Goal: Information Seeking & Learning: Learn about a topic

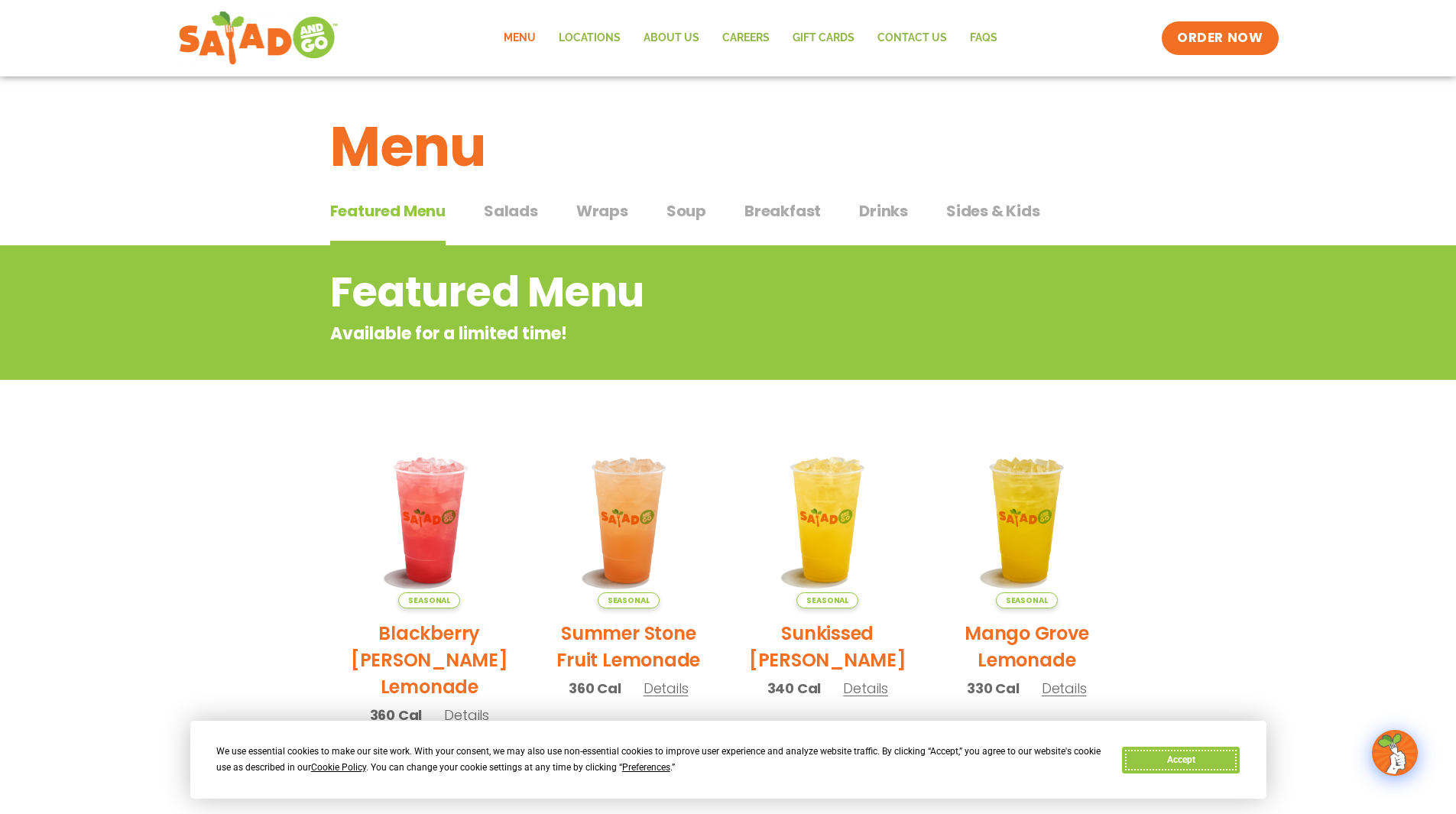
click at [1195, 759] on button "Accept" at bounding box center [1181, 760] width 118 height 27
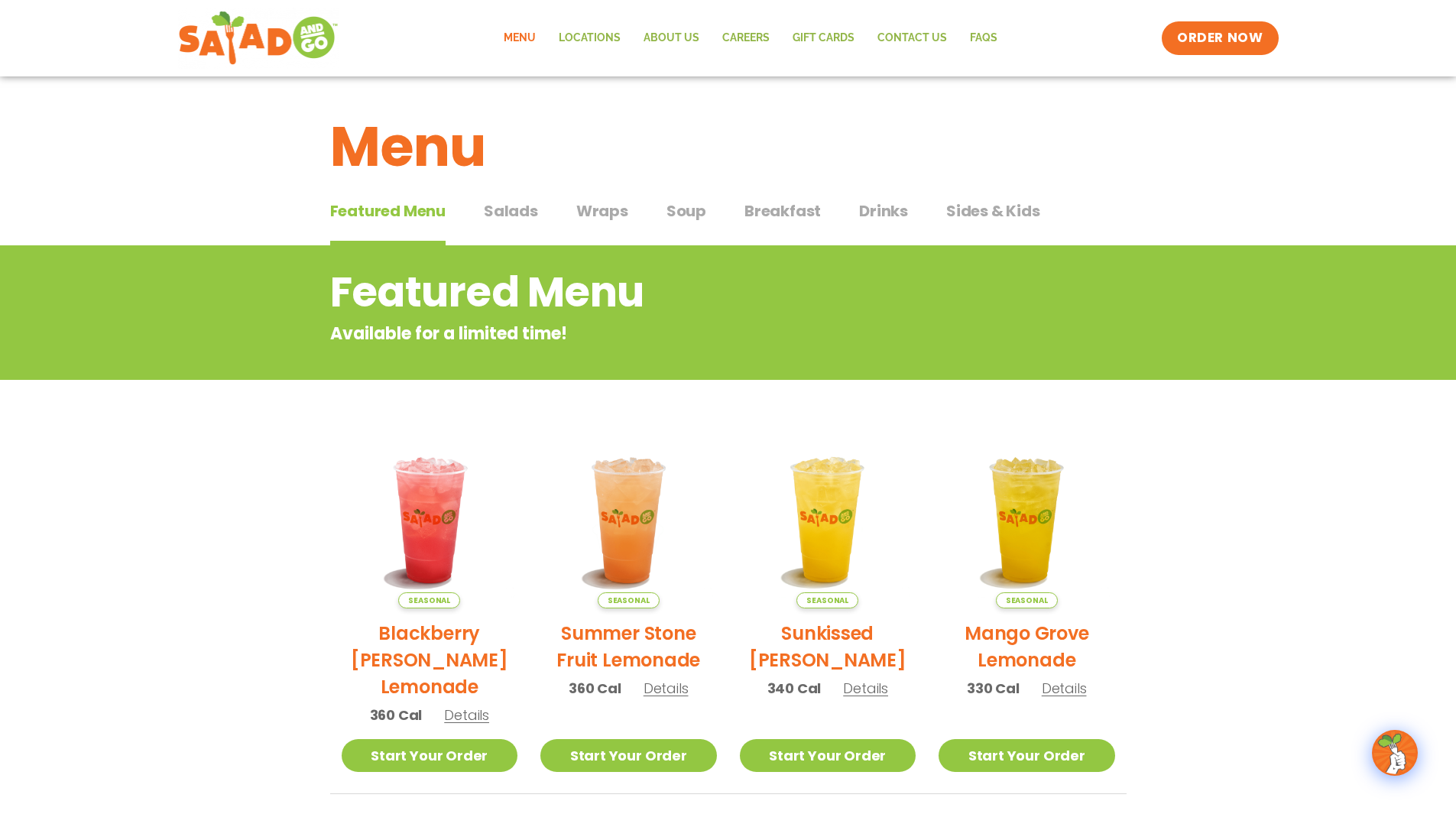
click at [595, 210] on span "Wraps" at bounding box center [602, 211] width 52 height 23
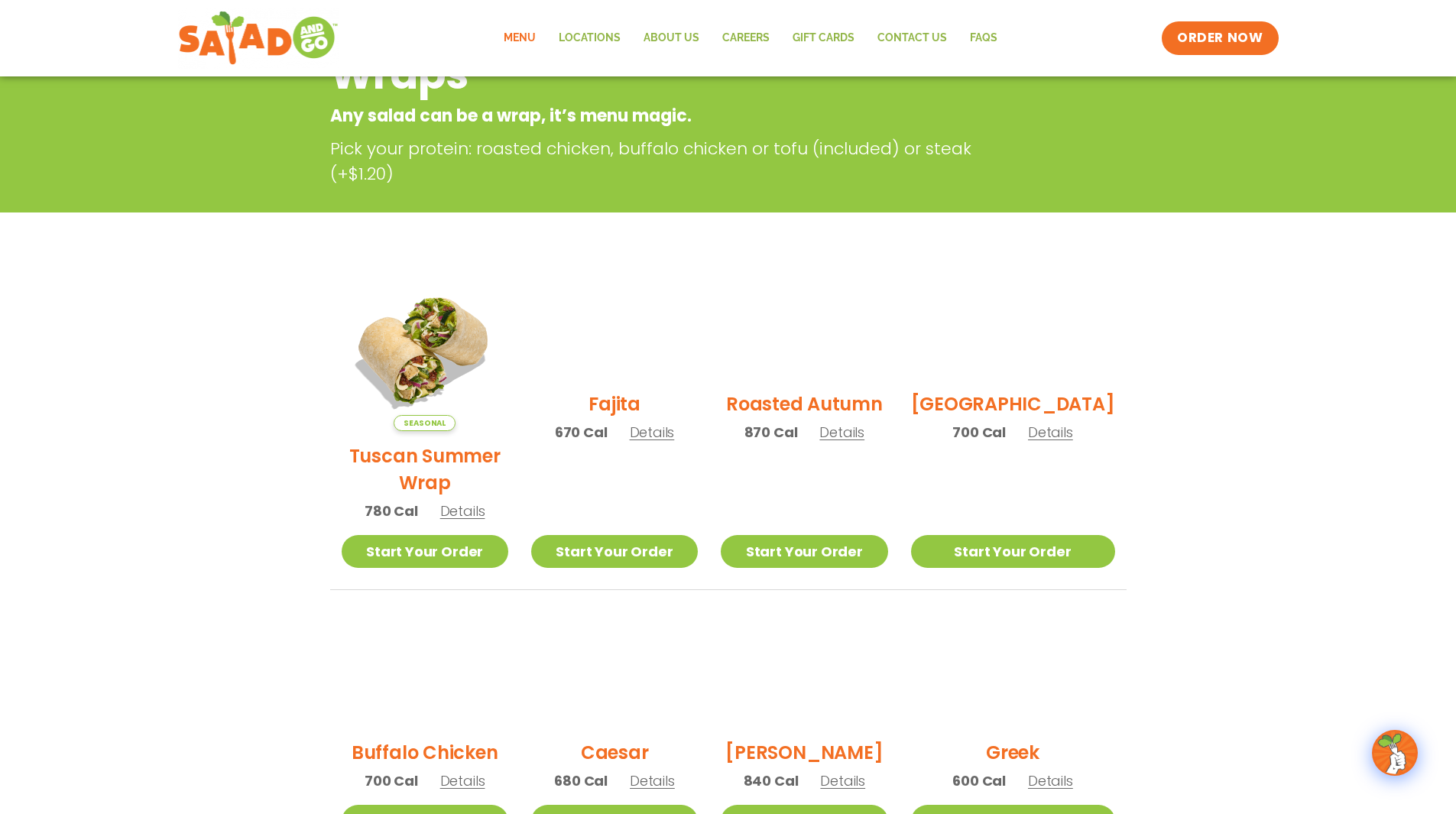
scroll to position [230, 0]
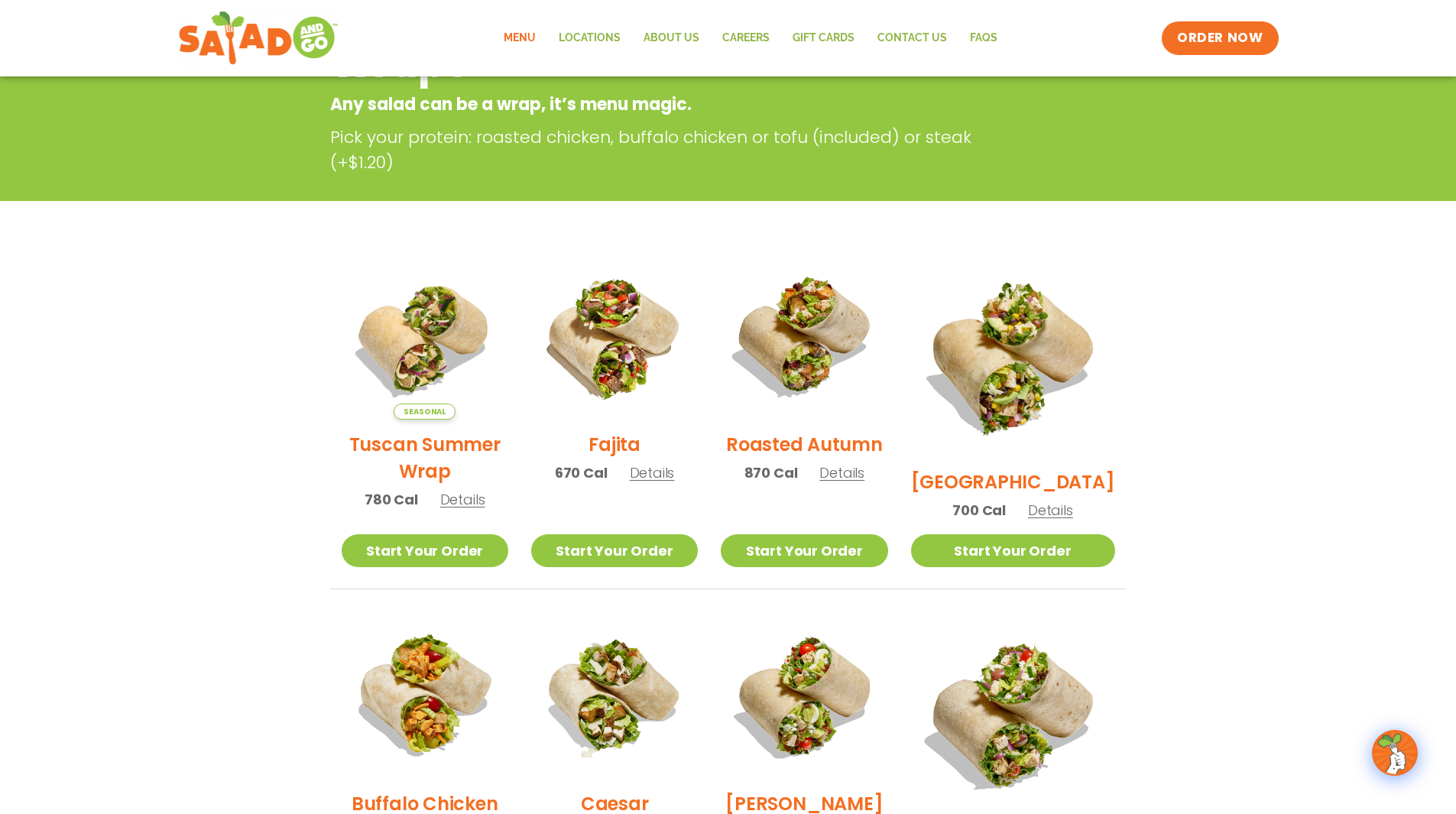
click at [433, 435] on div "Seasonal Tuscan Summer Wrap 780 Cal Details" at bounding box center [425, 388] width 167 height 271
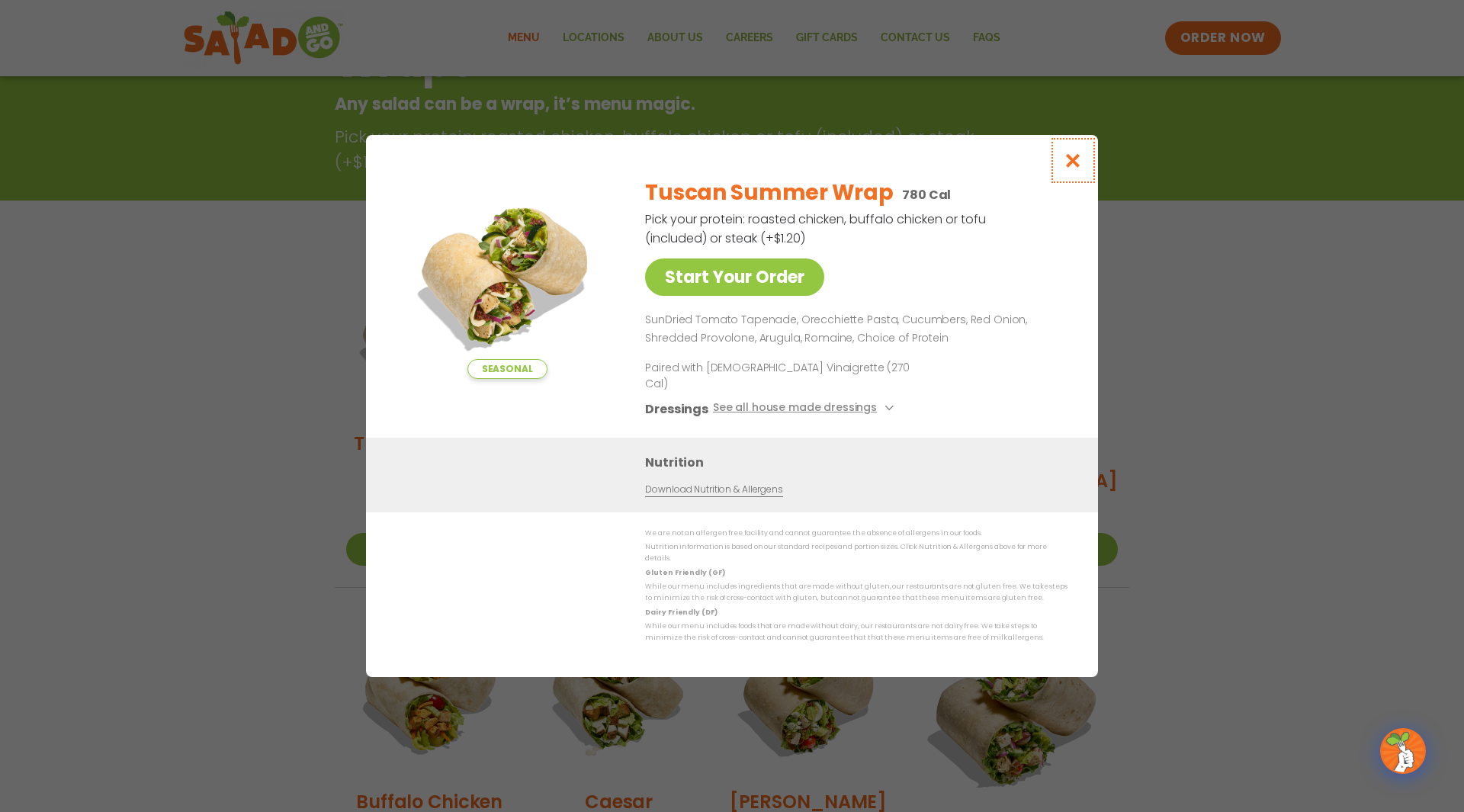
click at [1074, 168] on icon "Close modal" at bounding box center [1073, 160] width 19 height 16
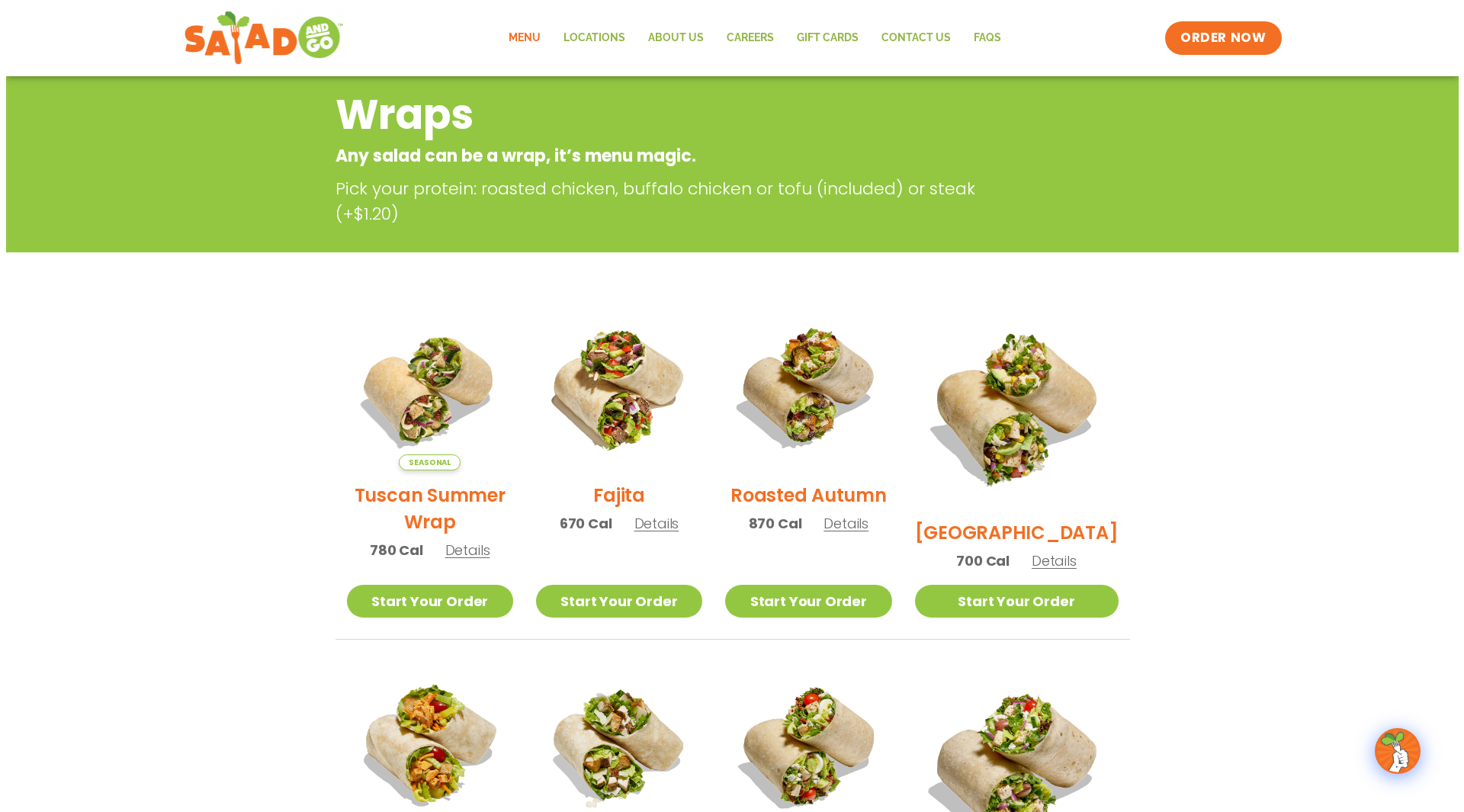
scroll to position [168, 0]
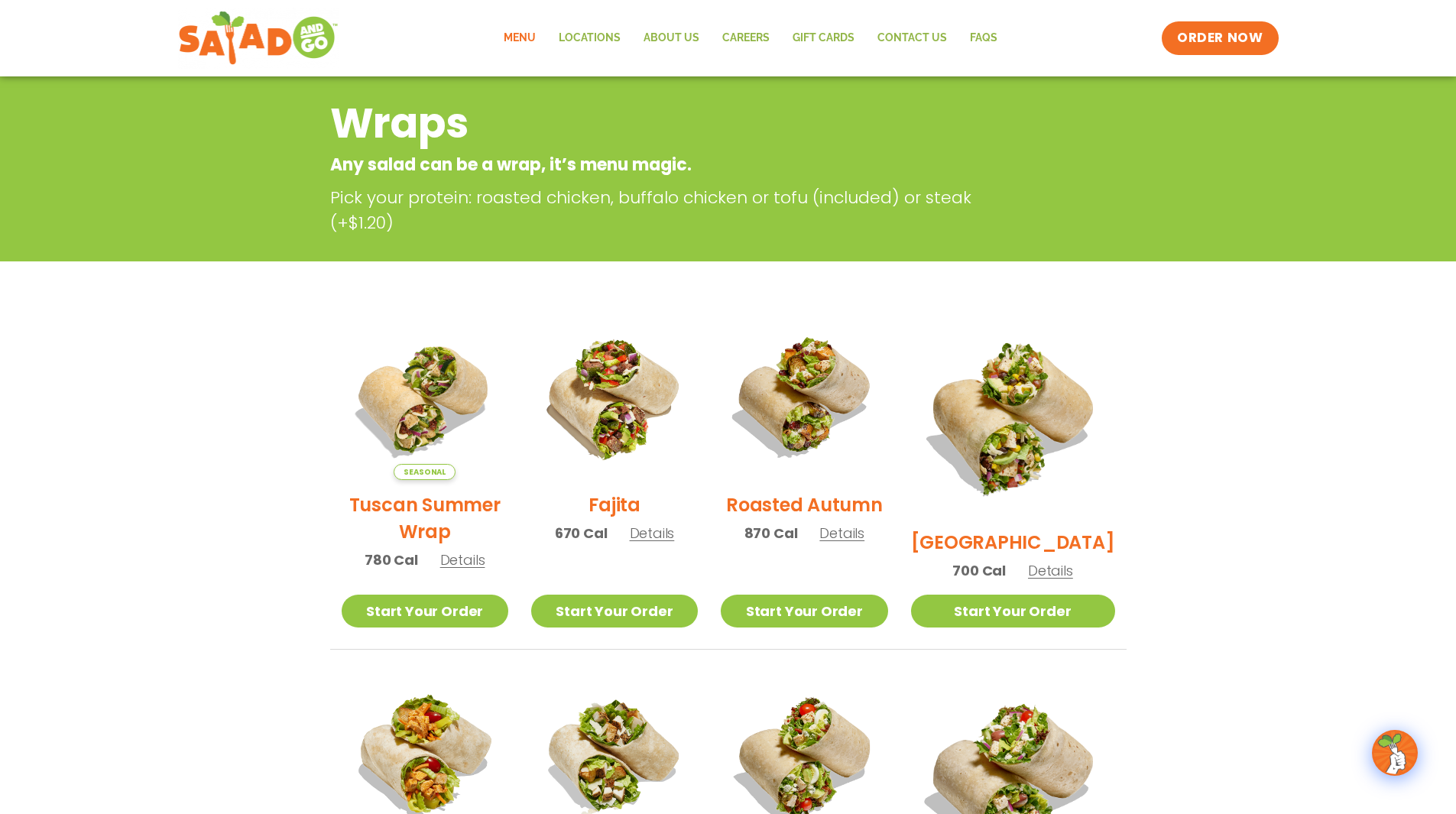
click at [436, 480] on span "Seasonal" at bounding box center [425, 472] width 62 height 16
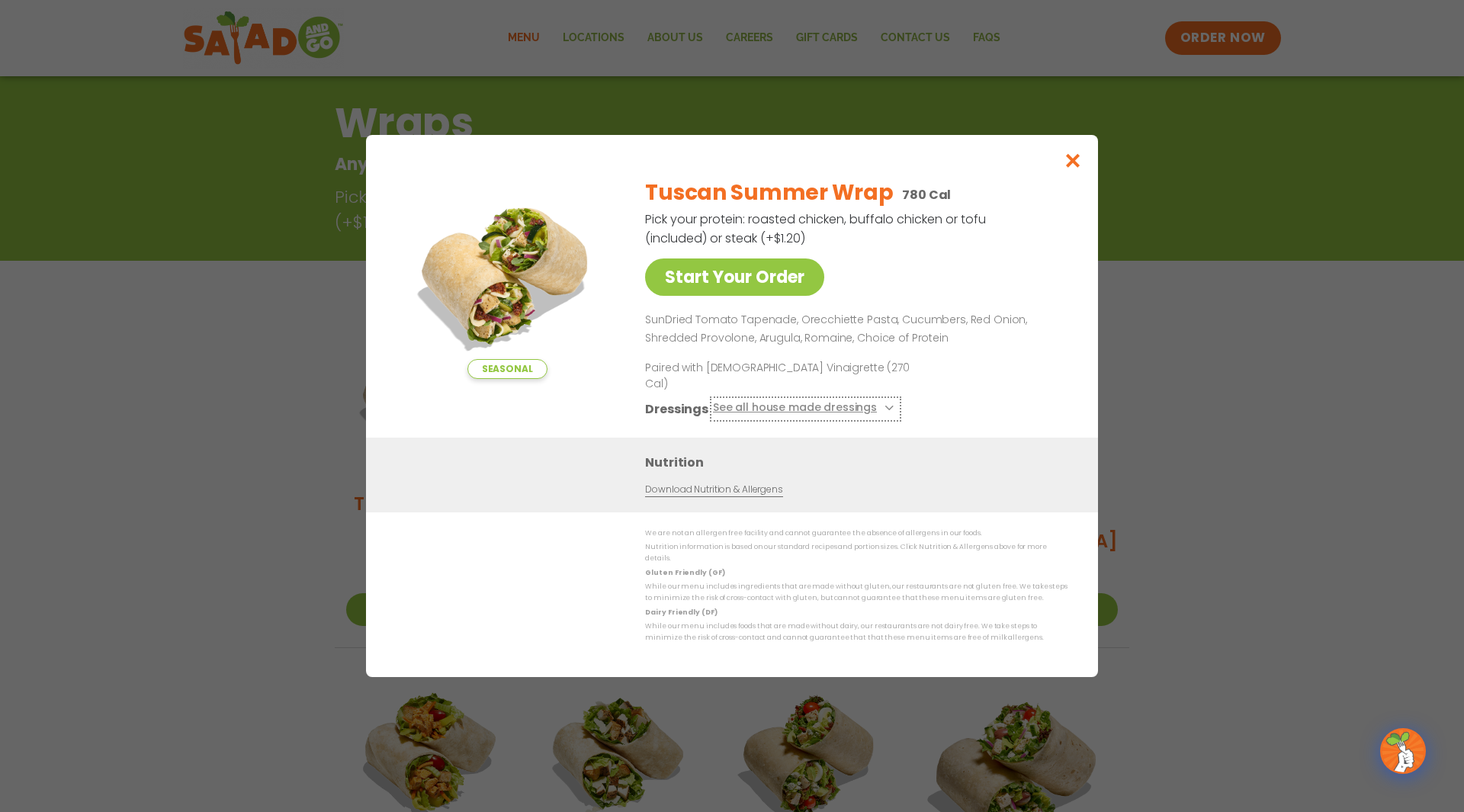
click at [811, 400] on button "See all house made dressings" at bounding box center [805, 409] width 185 height 19
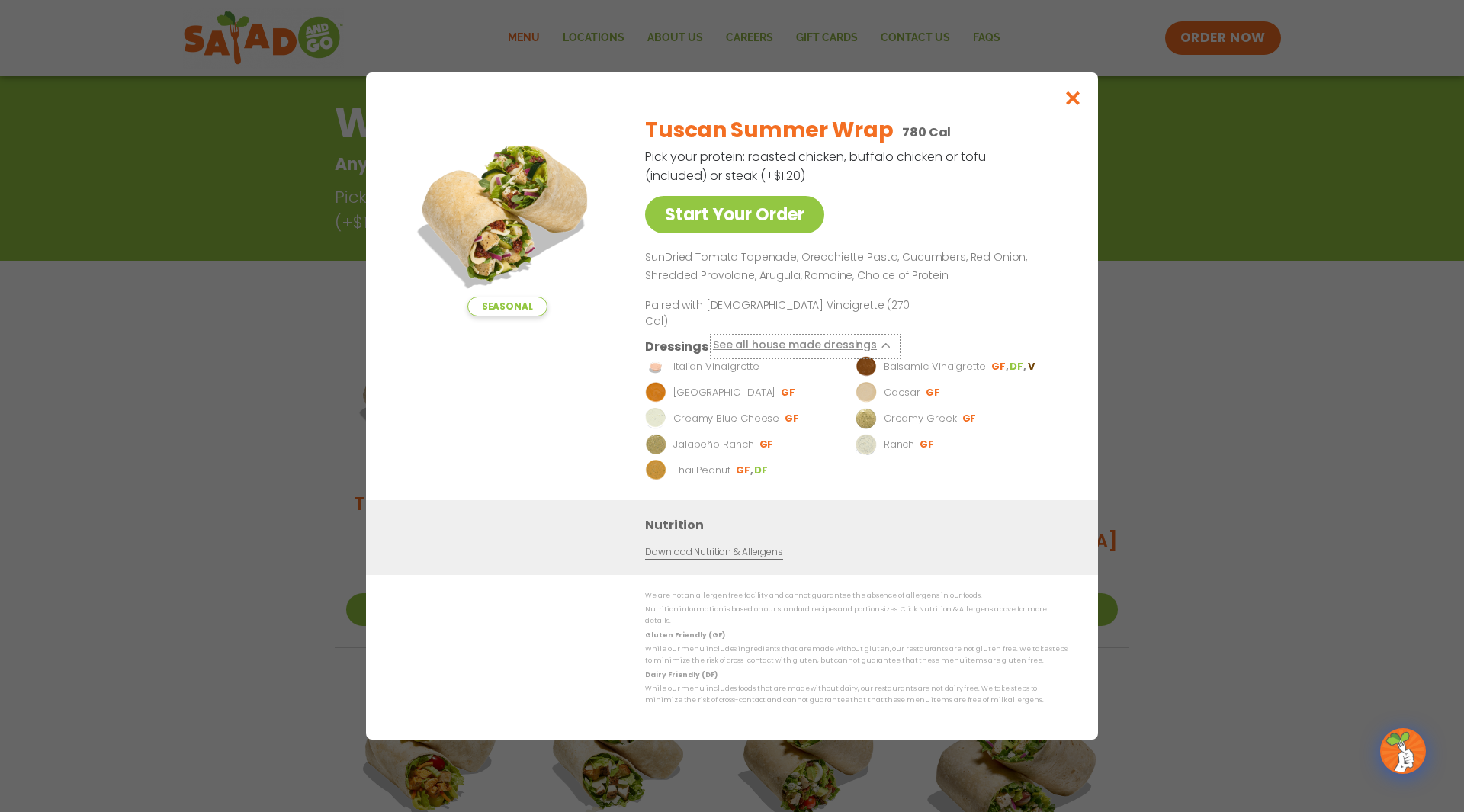
click at [885, 342] on icon at bounding box center [888, 345] width 6 height 6
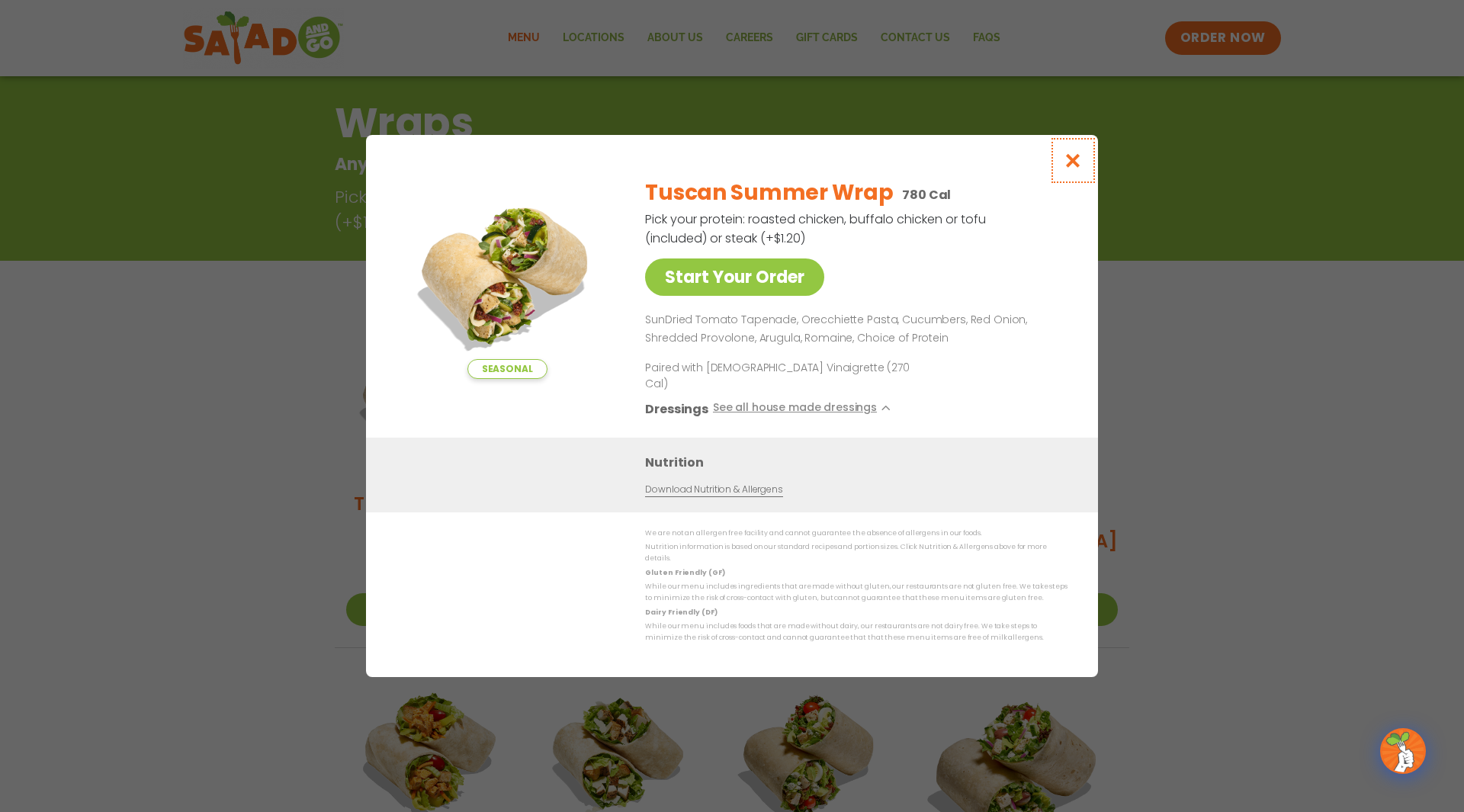
click at [1078, 168] on icon "Close modal" at bounding box center [1073, 160] width 19 height 16
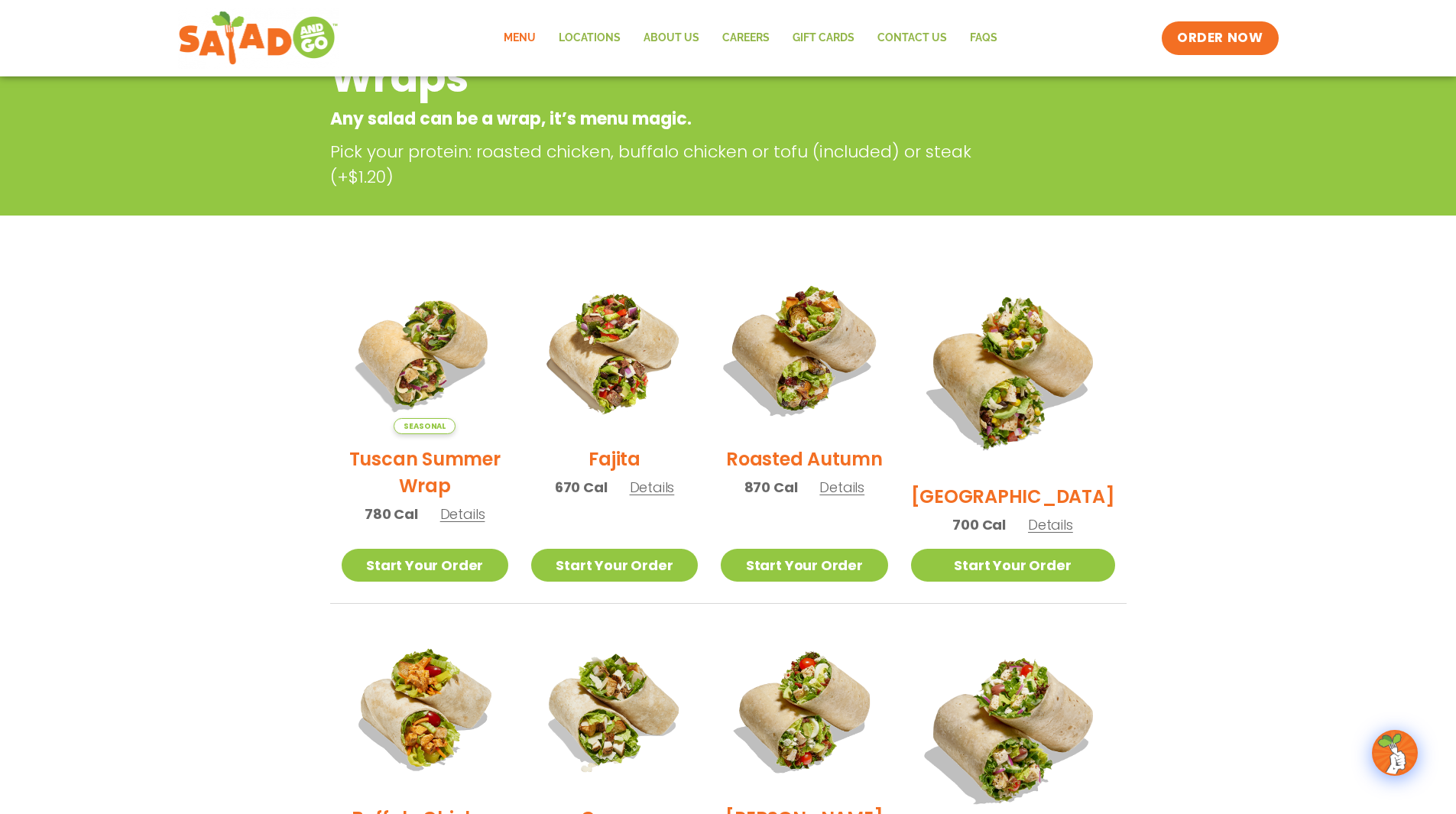
scroll to position [245, 0]
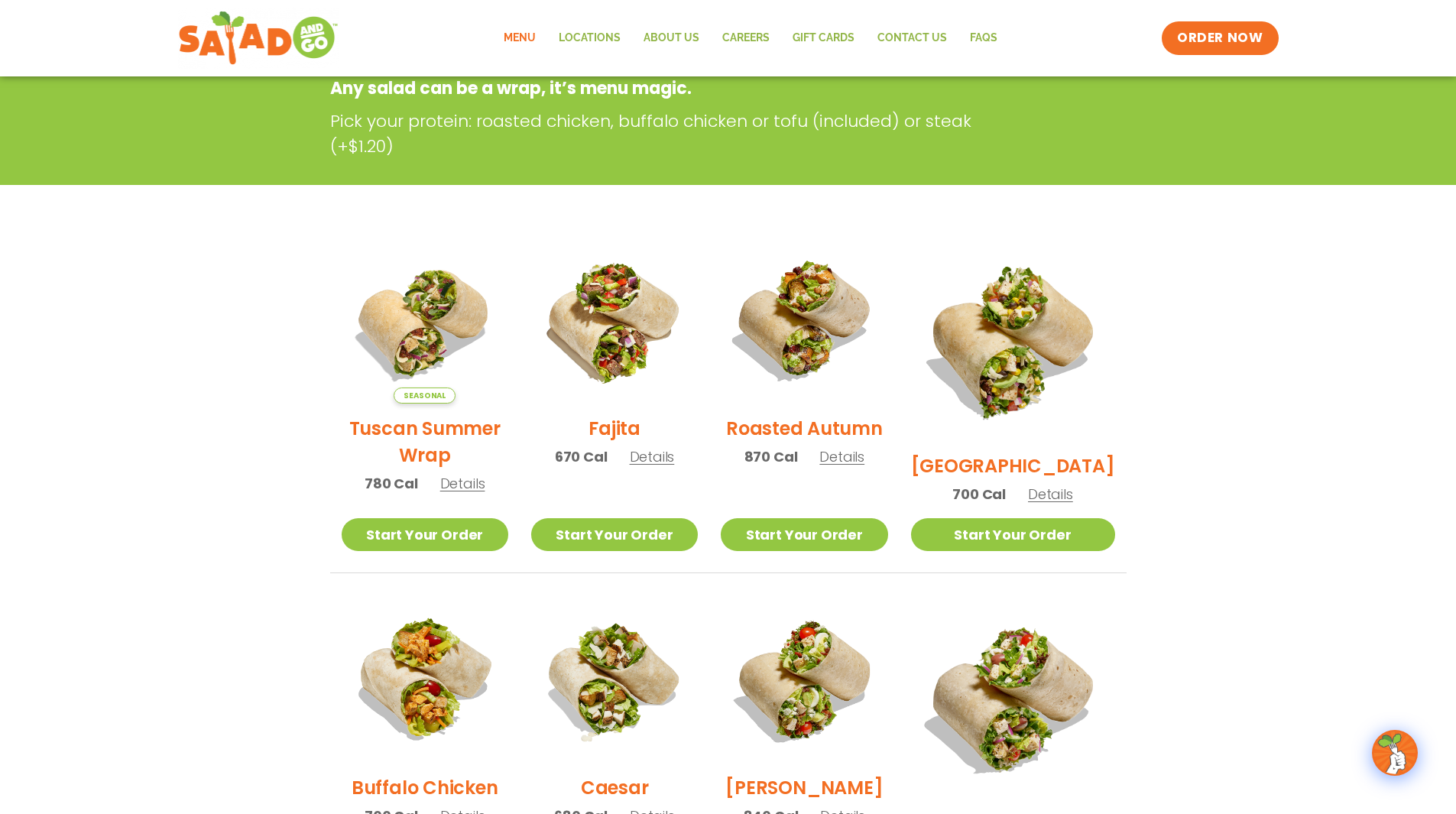
click at [539, 43] on link "Menu" at bounding box center [520, 38] width 55 height 35
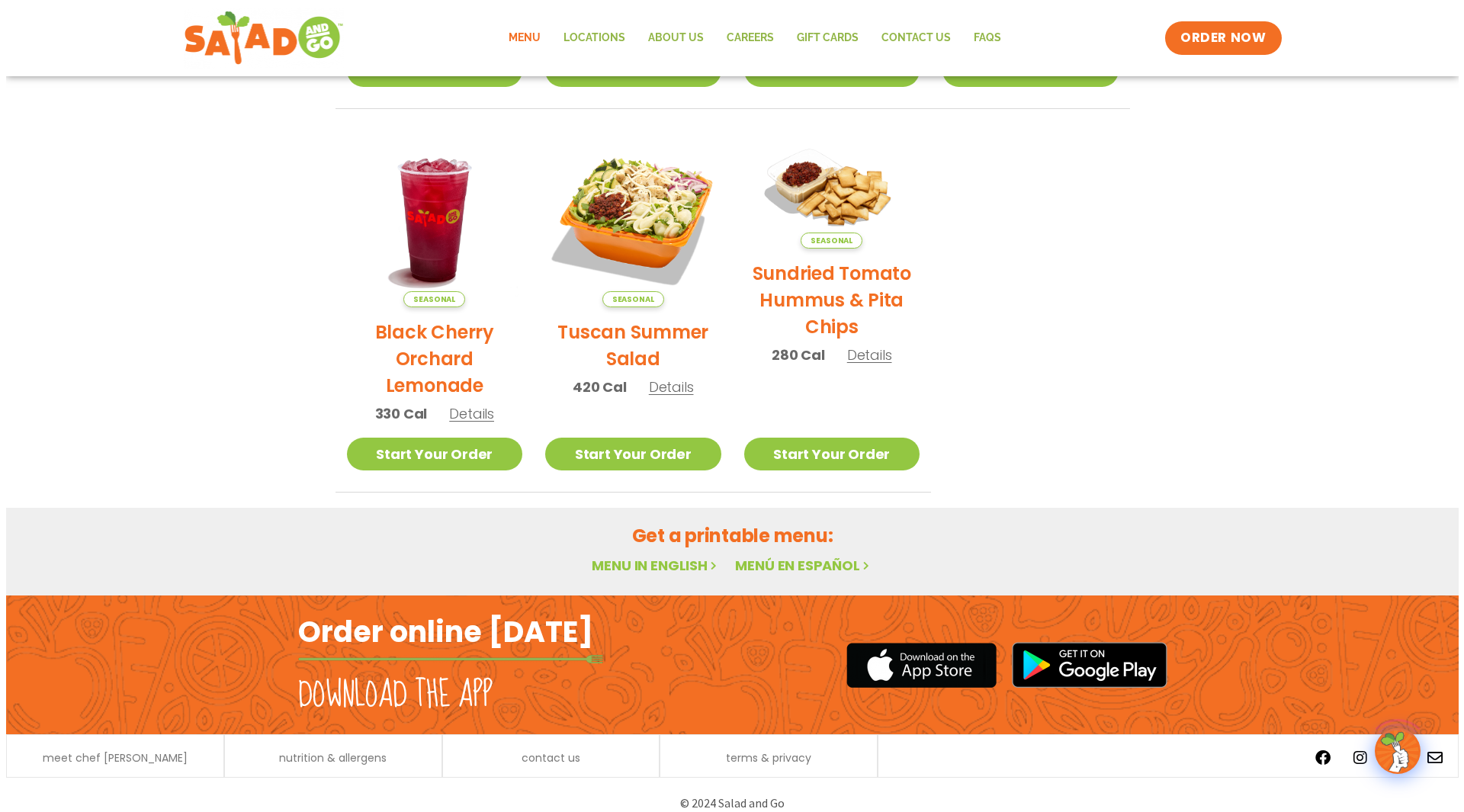
scroll to position [686, 0]
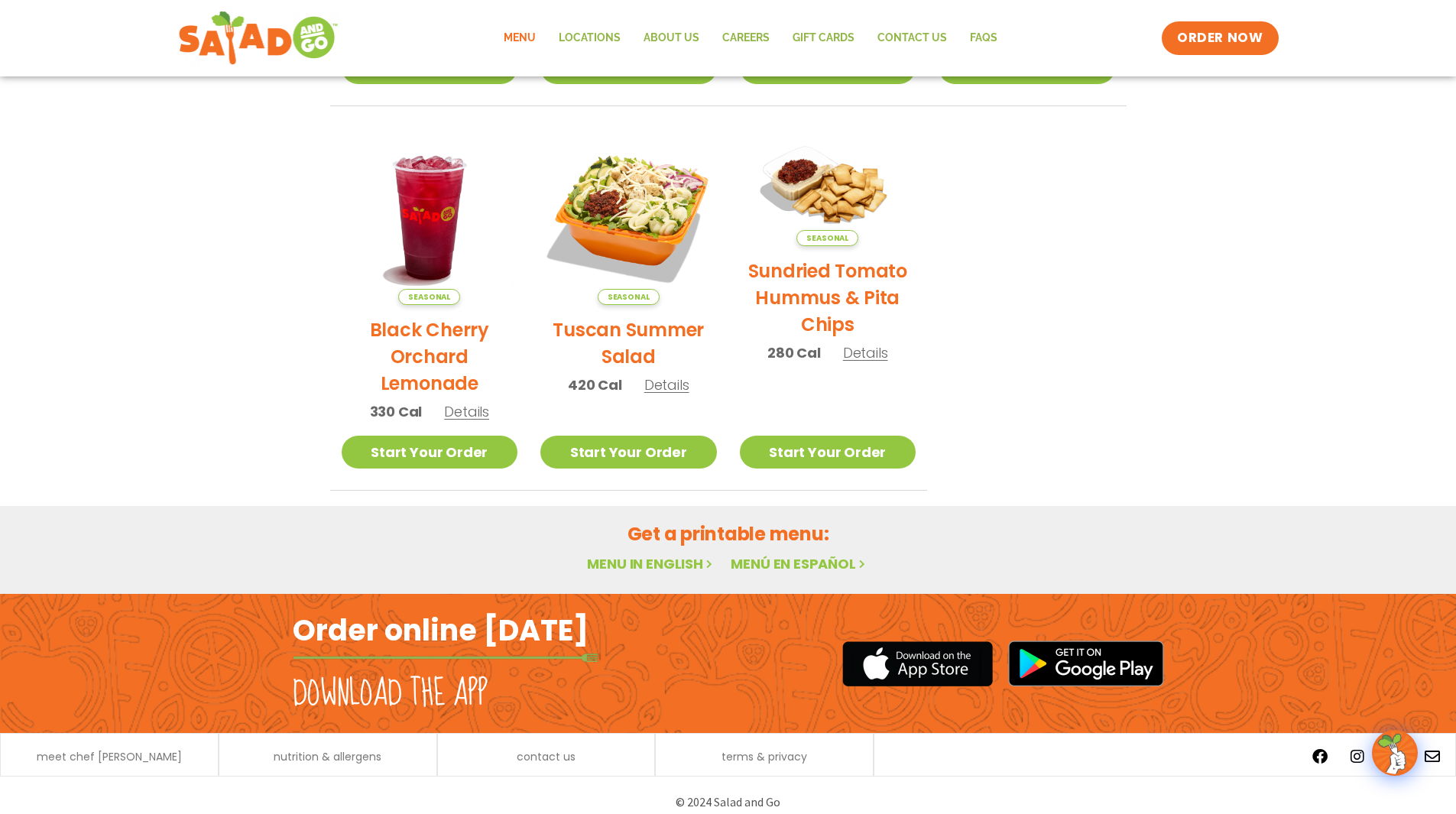
click at [662, 288] on p "Seasonal" at bounding box center [629, 297] width 176 height 17
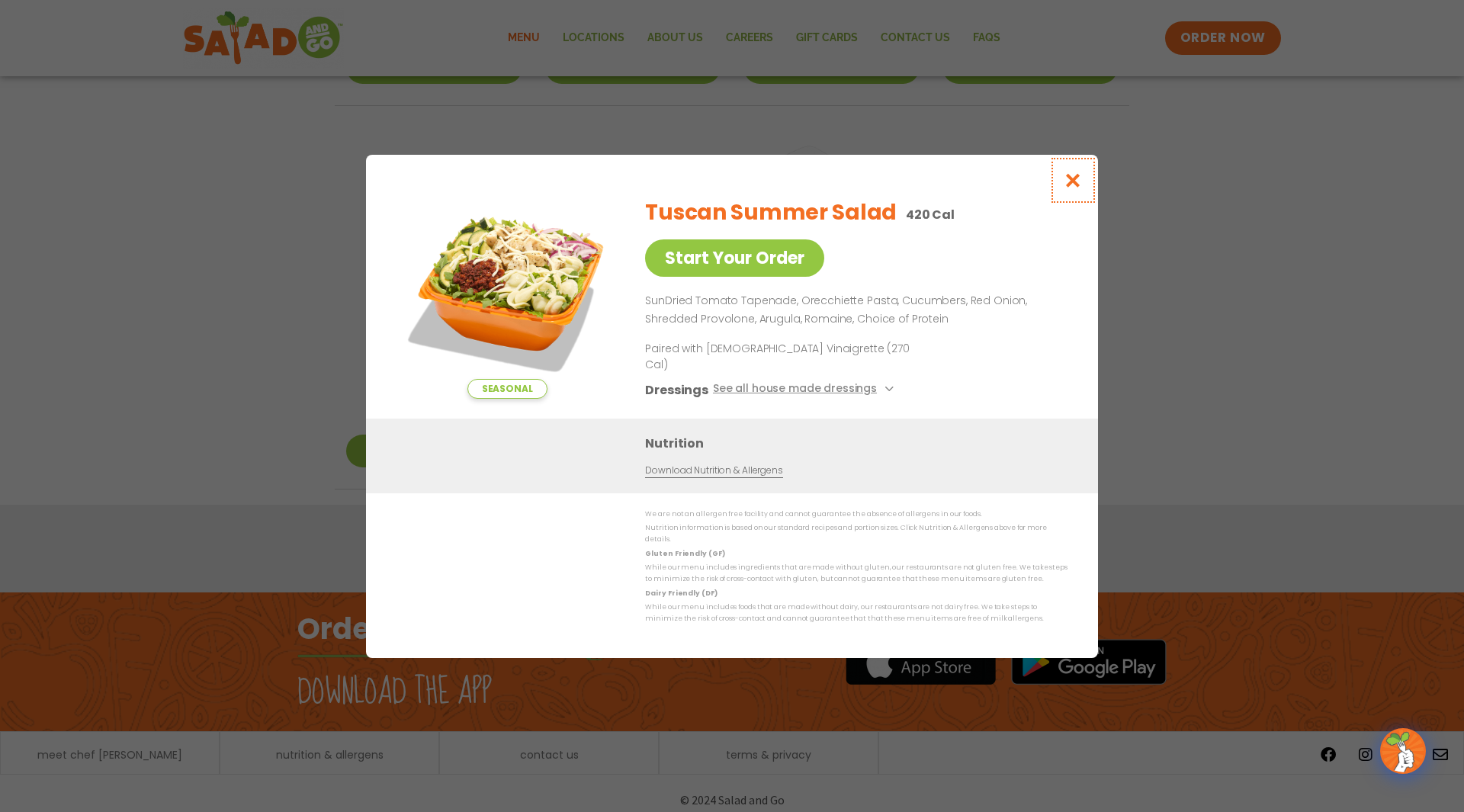
click at [1079, 188] on icon "Close modal" at bounding box center [1073, 180] width 19 height 16
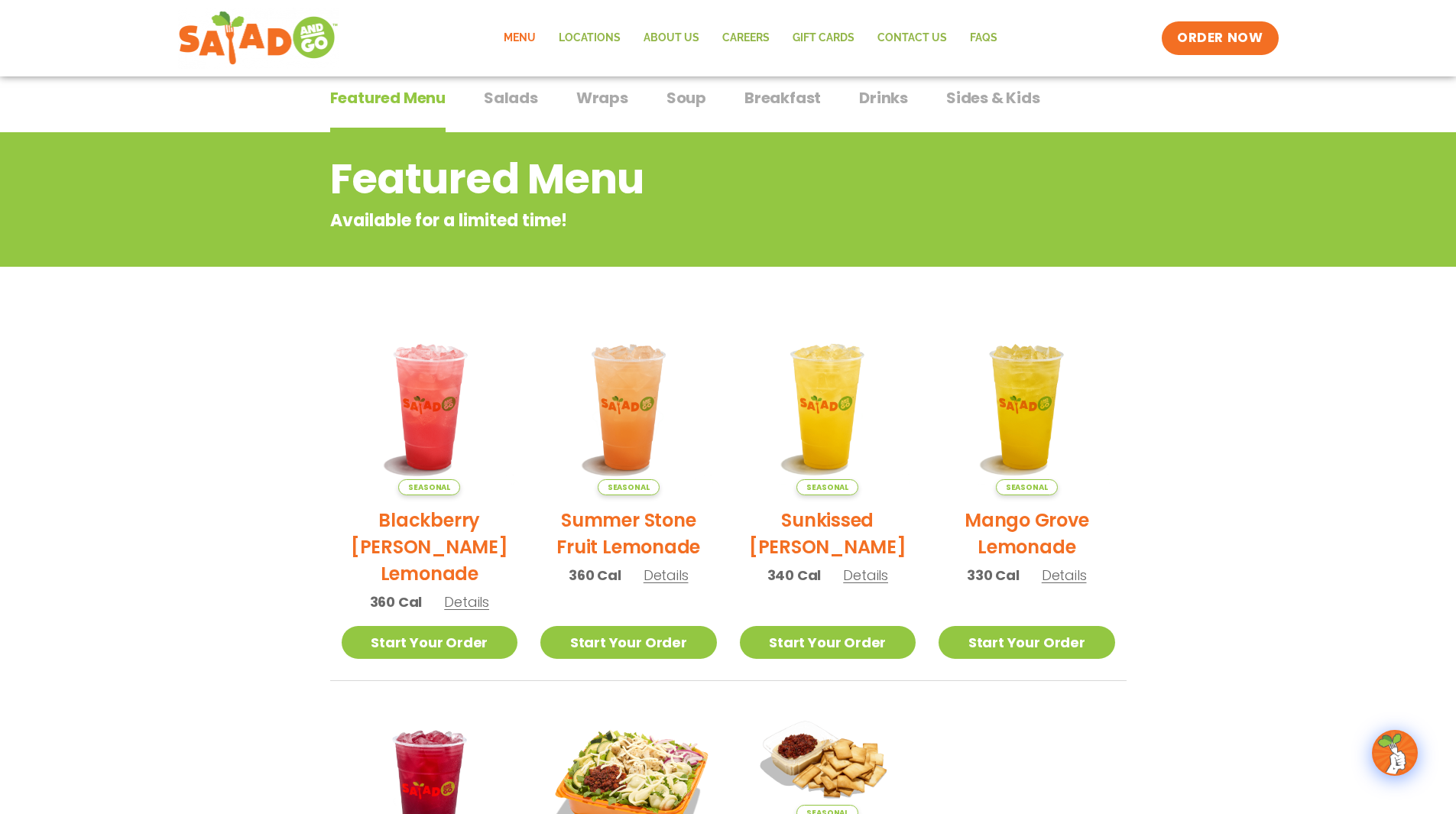
scroll to position [0, 0]
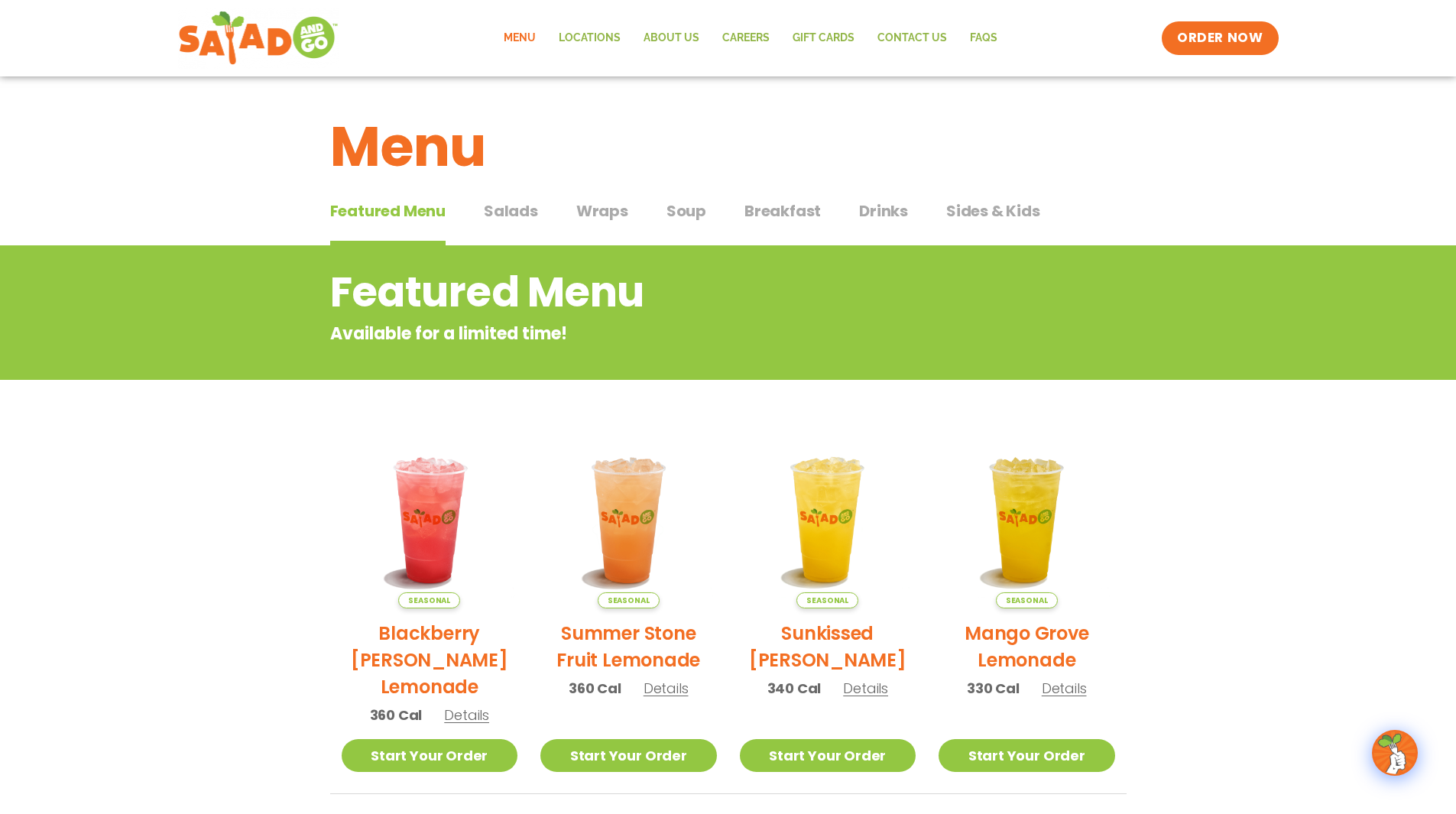
click at [661, 210] on div "Featured Menu Featured Menu Salads Salads Wraps Wraps Soup Soup Breakfast Break…" at bounding box center [728, 220] width 796 height 52
click at [681, 208] on span "Soup" at bounding box center [686, 211] width 39 height 23
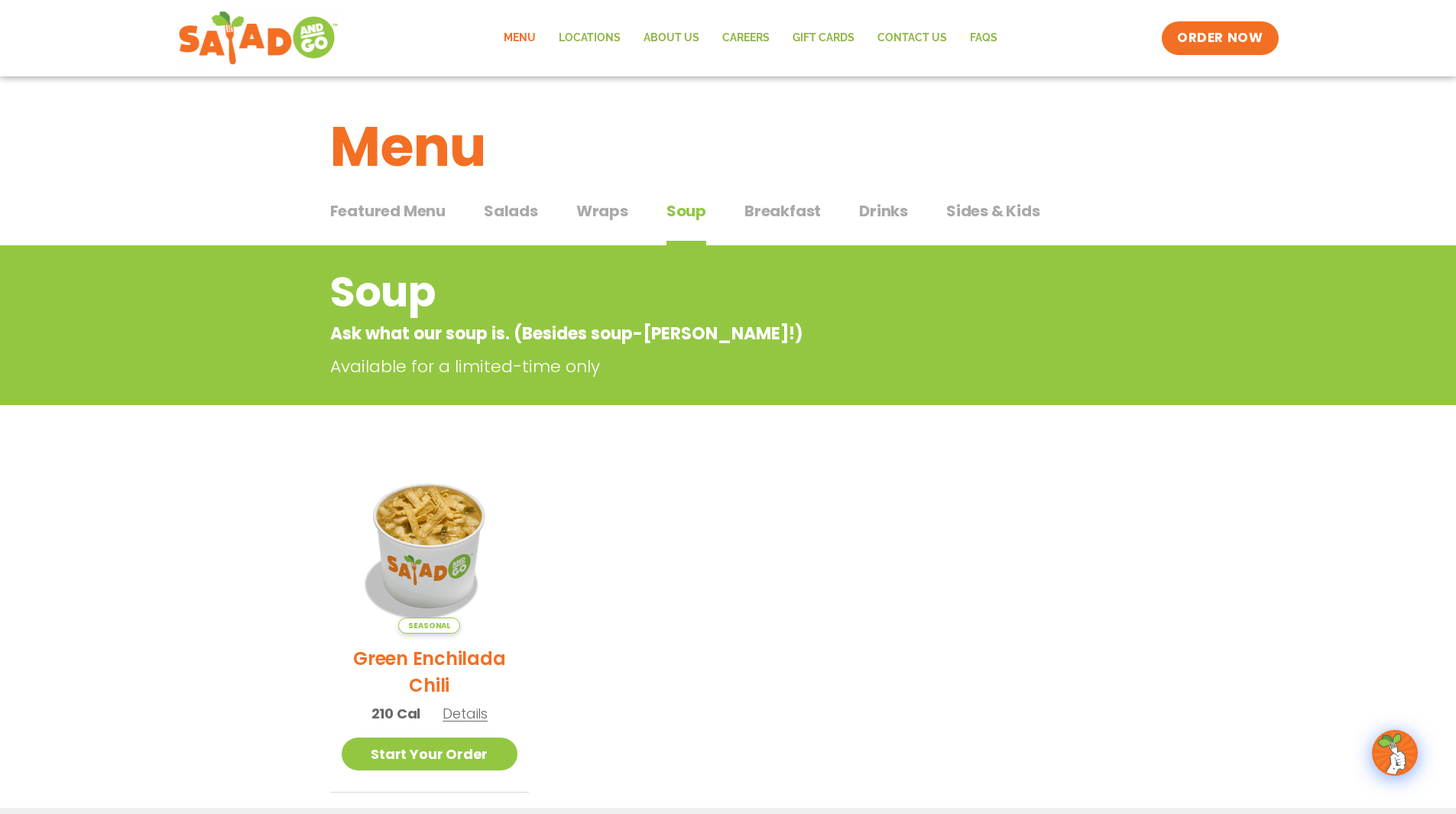
click at [605, 212] on span "Wraps" at bounding box center [602, 211] width 52 height 23
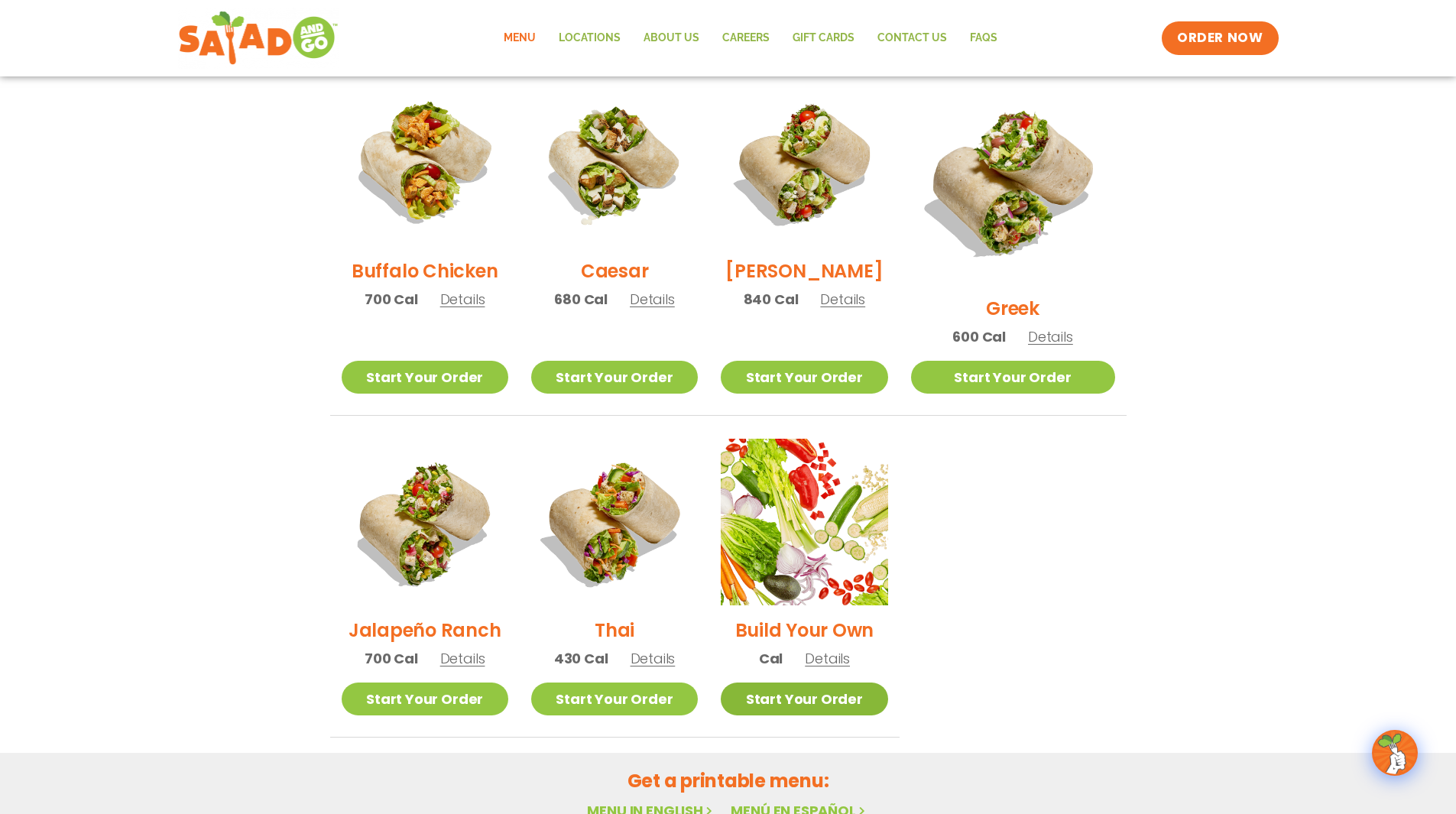
scroll to position [765, 0]
